Goal: Transaction & Acquisition: Purchase product/service

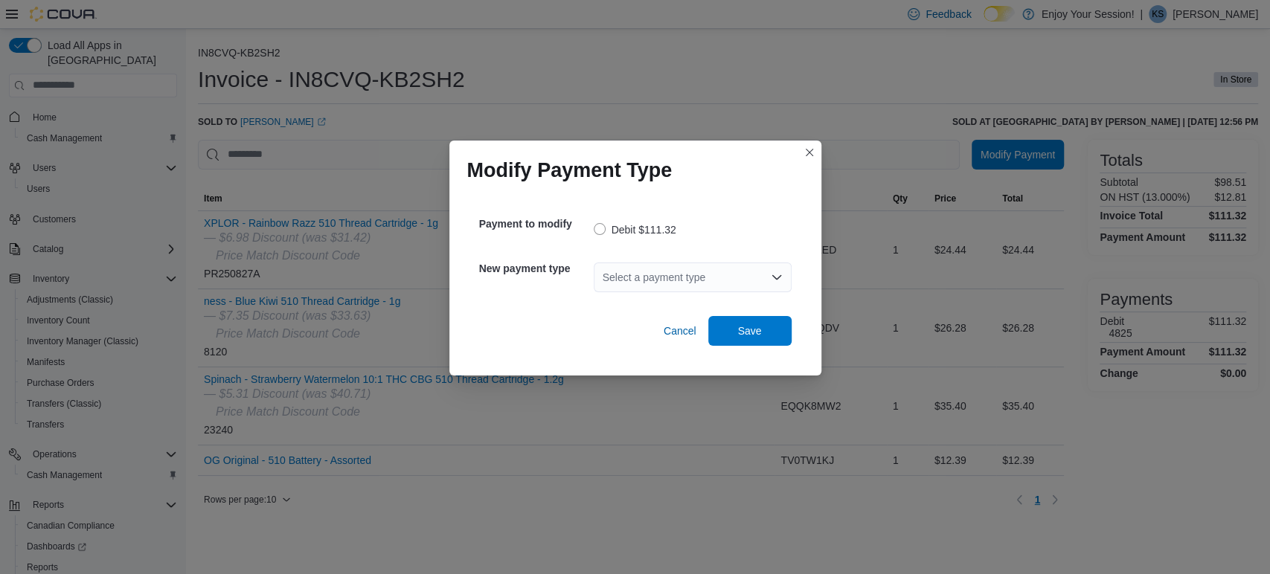
click at [688, 267] on div "Select a payment type" at bounding box center [693, 278] width 198 height 30
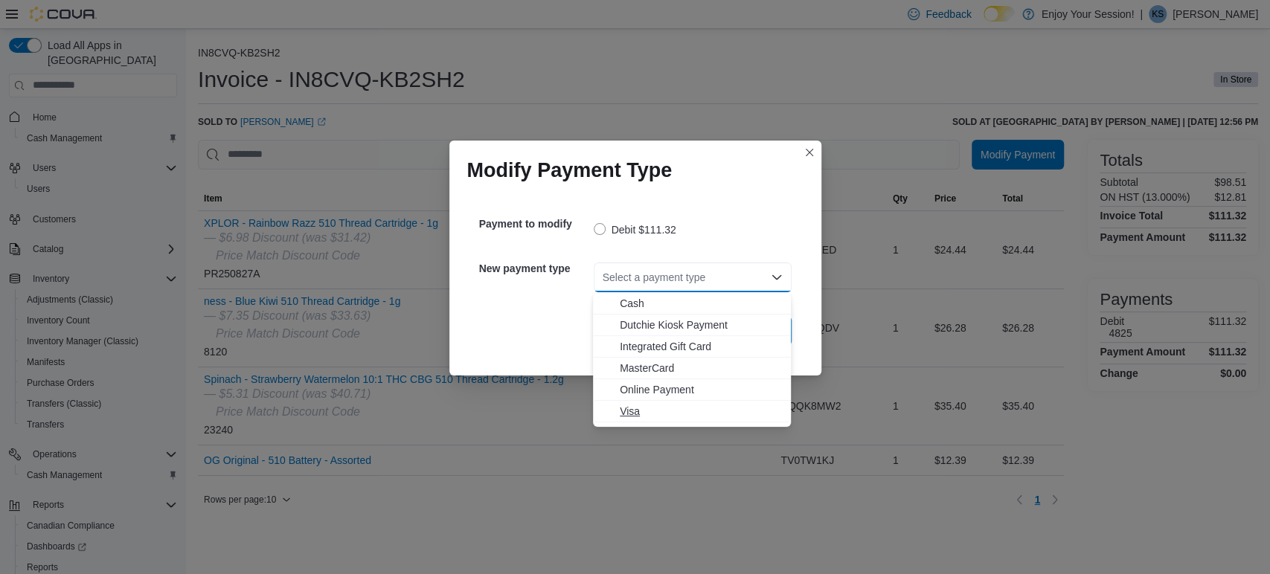
click at [646, 413] on span "Visa" at bounding box center [701, 411] width 162 height 15
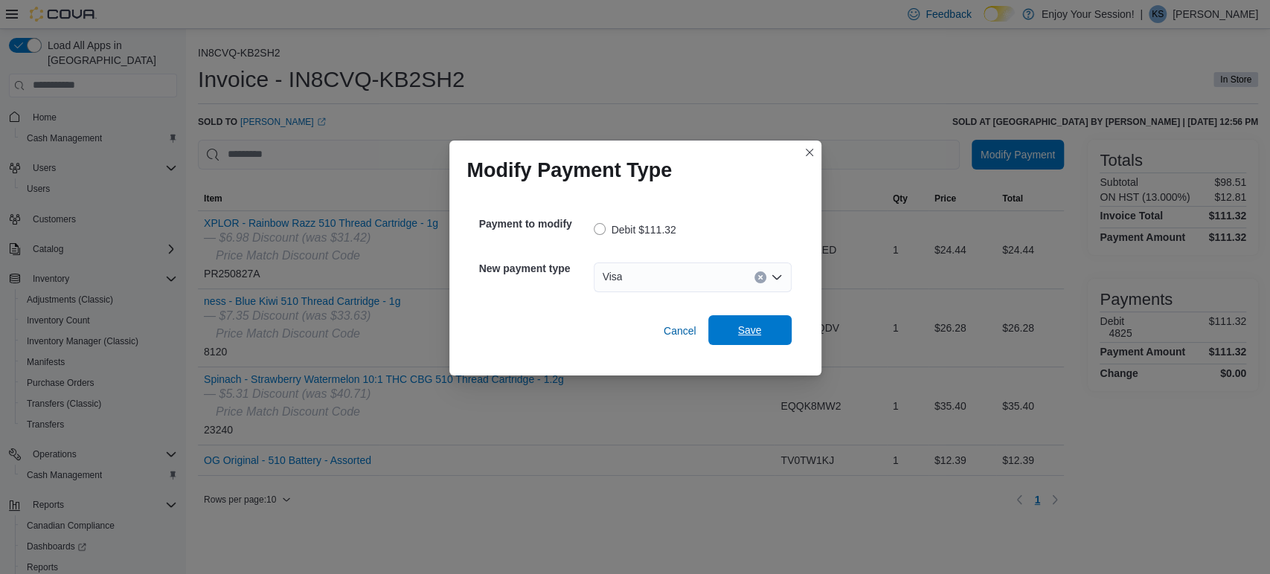
click at [732, 329] on span "Save" at bounding box center [749, 330] width 65 height 30
